Goal: Task Accomplishment & Management: Manage account settings

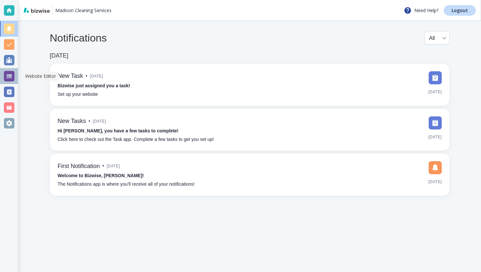
click at [9, 79] on div at bounding box center [9, 76] width 10 height 10
